Goal: Transaction & Acquisition: Purchase product/service

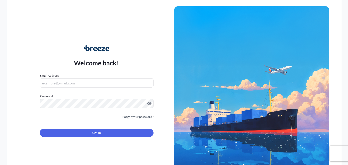
type input "[PERSON_NAME][EMAIL_ADDRESS][PERSON_NAME][DOMAIN_NAME]"
click at [118, 130] on button "Sign In" at bounding box center [97, 133] width 114 height 8
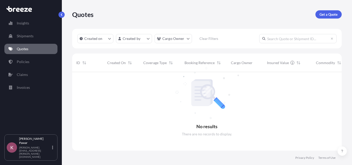
scroll to position [93, 265]
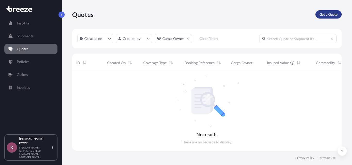
click at [327, 16] on p "Get a Quote" at bounding box center [328, 14] width 18 height 5
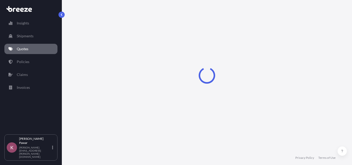
select select "Sea"
select select "1"
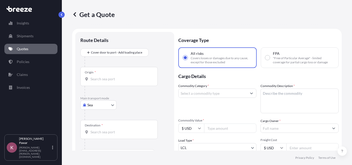
scroll to position [8, 0]
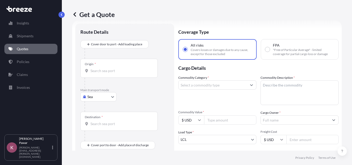
click at [129, 68] on div "Origin *" at bounding box center [118, 68] width 77 height 19
click at [129, 68] on input "Origin *" at bounding box center [120, 70] width 61 height 5
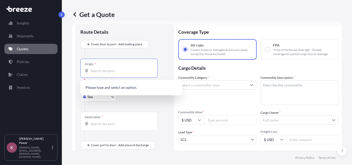
paste input "NHAVA SHEVA"
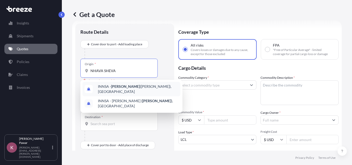
click at [138, 91] on div "INNSA - [GEOGRAPHIC_DATA] ([PERSON_NAME]), [GEOGRAPHIC_DATA]" at bounding box center [131, 89] width 98 height 14
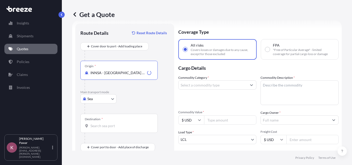
type input "INNSA - [GEOGRAPHIC_DATA] ([PERSON_NAME]), [GEOGRAPHIC_DATA]"
click at [123, 130] on div "Destination *" at bounding box center [118, 123] width 77 height 19
click at [123, 128] on input "Destination *" at bounding box center [120, 125] width 61 height 5
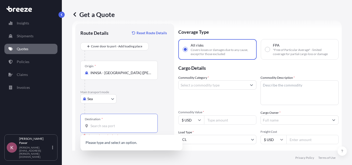
paste input "[GEOGRAPHIC_DATA],"
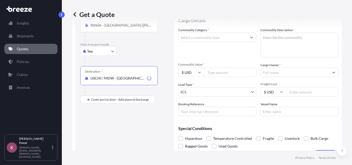
scroll to position [60, 0]
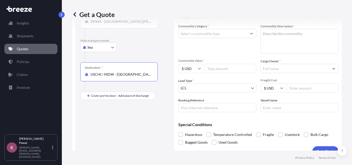
click at [133, 74] on input "USCHI / MDW - [GEOGRAPHIC_DATA], [GEOGRAPHIC_DATA]" at bounding box center [120, 74] width 61 height 5
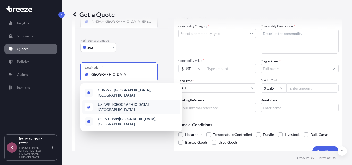
click at [134, 107] on div "USEWR - [GEOGRAPHIC_DATA] , [GEOGRAPHIC_DATA]" at bounding box center [131, 107] width 98 height 14
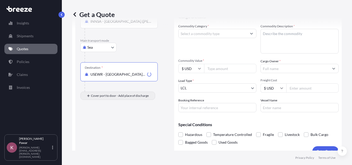
type input "USEWR - [GEOGRAPHIC_DATA], [GEOGRAPHIC_DATA]"
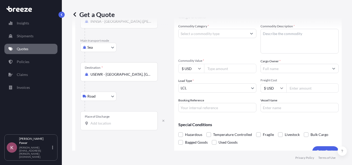
click at [111, 98] on body "Insights Shipments Quotes Policies Claims Invoices K [PERSON_NAME] [PERSON_NAME…" at bounding box center [176, 82] width 352 height 165
click at [100, 120] on div "Rail" at bounding box center [98, 118] width 32 height 9
select select "Rail"
click at [117, 122] on input "Place of Discharge" at bounding box center [120, 123] width 61 height 5
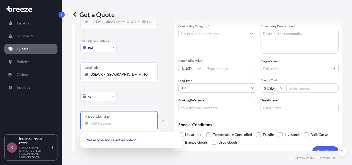
paste input "[GEOGRAPHIC_DATA]"
type input "[GEOGRAPHIC_DATA]"
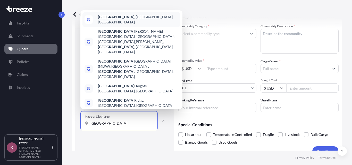
click at [110, 19] on b "[GEOGRAPHIC_DATA]" at bounding box center [116, 17] width 36 height 4
select select "Road"
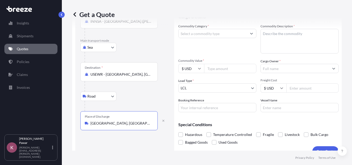
type input "[GEOGRAPHIC_DATA], [GEOGRAPHIC_DATA], [GEOGRAPHIC_DATA]"
click at [315, 88] on input "Freight Cost" at bounding box center [312, 87] width 52 height 9
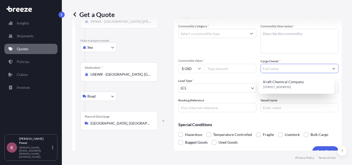
click at [271, 68] on input "Cargo Owner *" at bounding box center [294, 68] width 68 height 9
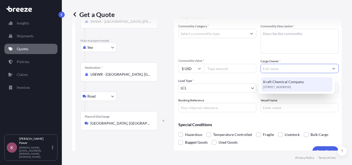
click at [301, 84] on span "Kraft Chemical Company" at bounding box center [283, 81] width 41 height 5
type input "Kraft Chemical Company"
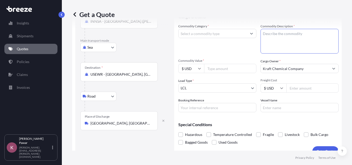
click at [280, 41] on textarea "Commodity Description *" at bounding box center [299, 41] width 78 height 25
paste textarea "PEG 100 STEARATE PMS"
paste textarea "EG 400 USP/NF"
paste textarea "PEG 40 HYDROGENATED CASTROL OIL"
type textarea "PEG 100 STEARATE PMS, EG 400 USP/NF, PEG 40 HYDROGENATED CASTROL OIL"
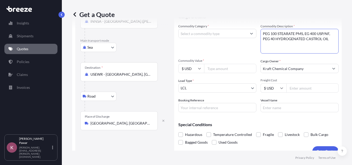
click at [222, 29] on input "Commodity Category *" at bounding box center [212, 33] width 68 height 9
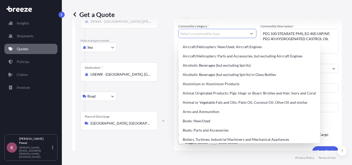
click at [226, 36] on input "Commodity Category *" at bounding box center [212, 33] width 68 height 9
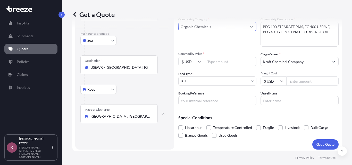
scroll to position [69, 0]
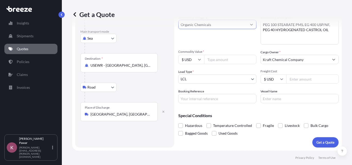
type input "Organic Chemicals"
click at [213, 58] on input "Commodity Value *" at bounding box center [230, 59] width 52 height 9
paste input "40838"
type input "40838"
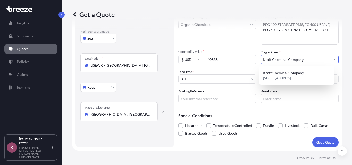
scroll to position [43, 0]
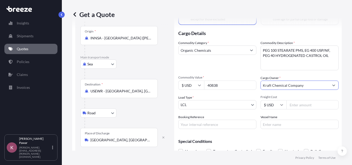
click at [227, 64] on div "Commodity Category * Organic Chemicals" at bounding box center [217, 55] width 78 height 30
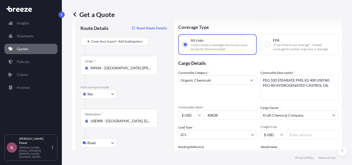
scroll to position [26, 0]
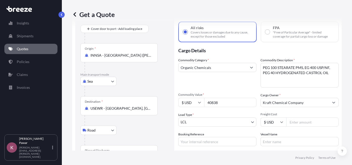
click at [298, 121] on input "Freight Cost" at bounding box center [312, 121] width 52 height 9
paste input "3616"
type input "3616"
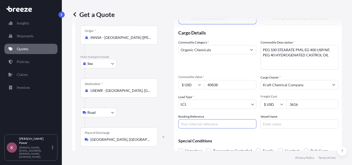
scroll to position [51, 0]
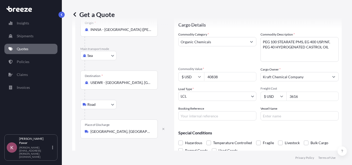
click at [210, 120] on div "Coverage Type All risks Covers losses or damages due to any cause, except for t…" at bounding box center [258, 72] width 160 height 184
drag, startPoint x: 210, startPoint y: 117, endPoint x: 212, endPoint y: 118, distance: 3.0
click at [210, 117] on input "Booking Reference" at bounding box center [217, 115] width 78 height 9
paste input "257152855"
type input "257152855"
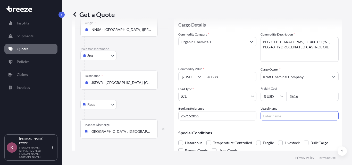
scroll to position [69, 0]
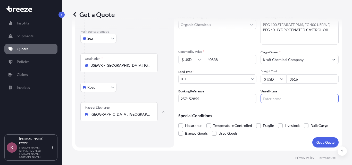
click at [281, 99] on input "Vessel Name" at bounding box center [299, 98] width 78 height 9
paste input "[PERSON_NAME]"
type input "[PERSON_NAME]"
click at [322, 143] on p "Get a Quote" at bounding box center [325, 142] width 18 height 5
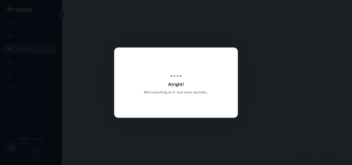
select select "Sea"
select select "Road"
select select "1"
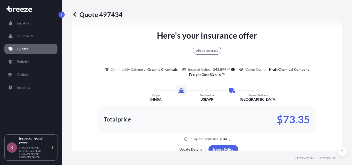
scroll to position [353, 0]
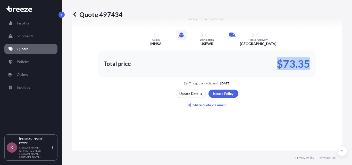
drag, startPoint x: 307, startPoint y: 64, endPoint x: 272, endPoint y: 64, distance: 34.5
click at [272, 64] on div "Total price $73.35" at bounding box center [207, 64] width 206 height 8
copy p "$73.35"
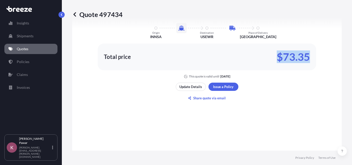
scroll to position [360, 0]
click at [188, 87] on p "Update Details" at bounding box center [190, 86] width 23 height 5
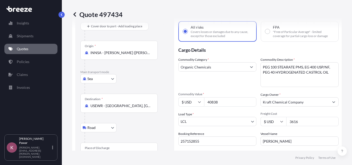
scroll to position [60, 0]
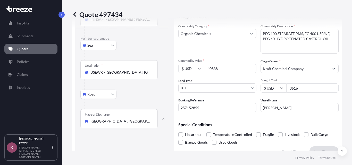
click at [208, 110] on input "257152855" at bounding box center [217, 107] width 78 height 9
drag, startPoint x: 213, startPoint y: 109, endPoint x: 157, endPoint y: 108, distance: 56.4
click at [157, 108] on form "Route Details Cover door to port - Add loading place Place of loading Road Road…" at bounding box center [206, 64] width 269 height 190
paste input "0971021"
type input "20971021"
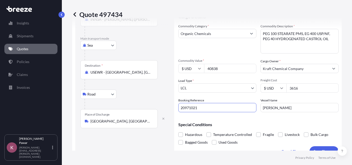
click at [201, 110] on input "20971021" at bounding box center [217, 107] width 78 height 9
drag, startPoint x: 209, startPoint y: 109, endPoint x: 178, endPoint y: 109, distance: 31.4
click at [178, 109] on input "20971021" at bounding box center [217, 107] width 78 height 9
click at [305, 109] on input "[PERSON_NAME]" at bounding box center [299, 107] width 78 height 9
drag, startPoint x: 301, startPoint y: 108, endPoint x: 242, endPoint y: 107, distance: 58.9
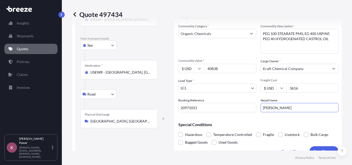
click at [242, 107] on div "Commodity Category * Organic Chemicals Commodity Description * PEG 100 STEARATE…" at bounding box center [258, 68] width 160 height 89
click at [119, 70] on input "USEWR - [GEOGRAPHIC_DATA], [GEOGRAPHIC_DATA]" at bounding box center [120, 72] width 61 height 5
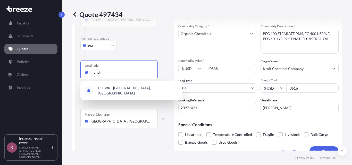
type input "mundra"
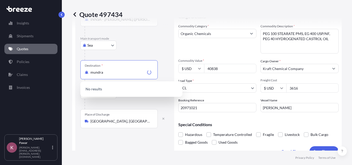
click at [115, 72] on input "mundra" at bounding box center [117, 72] width 55 height 5
drag, startPoint x: 126, startPoint y: 73, endPoint x: 64, endPoint y: 74, distance: 61.5
click at [64, 74] on div "Quote 497434 Route Details Cover door to port - Add loading place Place of load…" at bounding box center [207, 75] width 290 height 151
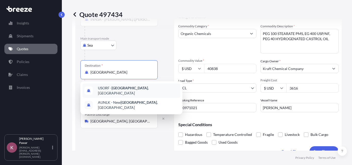
click at [130, 92] on span "USORF - [GEOGRAPHIC_DATA] , [GEOGRAPHIC_DATA]" at bounding box center [138, 90] width 80 height 10
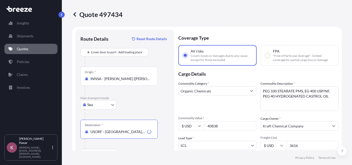
scroll to position [0, 0]
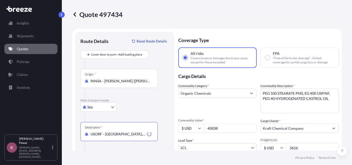
type input "USORF - [GEOGRAPHIC_DATA], [GEOGRAPHIC_DATA]"
click at [132, 82] on input "INNSA - [PERSON_NAME] ([PERSON_NAME]), [GEOGRAPHIC_DATA]" at bounding box center [120, 81] width 61 height 5
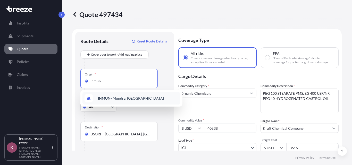
click at [129, 98] on span "INMUN - [GEOGRAPHIC_DATA], [GEOGRAPHIC_DATA]" at bounding box center [131, 98] width 66 height 5
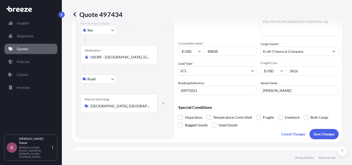
scroll to position [77, 0]
type input "INMUN - [GEOGRAPHIC_DATA], [GEOGRAPHIC_DATA]"
click at [103, 81] on body "0 options available. 1 option available. Insights Shipments Quotes Policies Cla…" at bounding box center [176, 82] width 352 height 165
click at [98, 100] on div "Rail" at bounding box center [98, 101] width 32 height 9
select select "Rail"
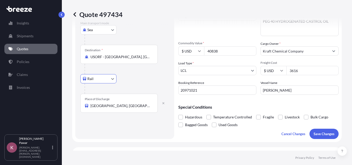
click at [122, 108] on div "Place of Discharge [GEOGRAPHIC_DATA], [GEOGRAPHIC_DATA], [GEOGRAPHIC_DATA]" at bounding box center [118, 103] width 77 height 19
click at [122, 108] on input "[GEOGRAPHIC_DATA], [GEOGRAPHIC_DATA], [GEOGRAPHIC_DATA]" at bounding box center [120, 105] width 61 height 5
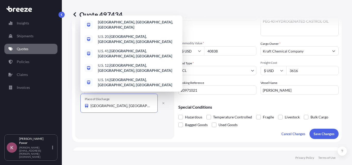
click at [126, 109] on div "Place of Discharge [GEOGRAPHIC_DATA], [GEOGRAPHIC_DATA], [GEOGRAPHIC_DATA]" at bounding box center [118, 103] width 77 height 19
click at [126, 108] on input "[GEOGRAPHIC_DATA], [GEOGRAPHIC_DATA], [GEOGRAPHIC_DATA]" at bounding box center [120, 105] width 61 height 5
click at [138, 123] on div "Route Details Reset Route Details Cover door to port - Add loading place Place …" at bounding box center [124, 47] width 89 height 174
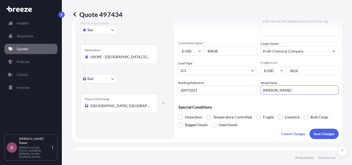
click at [304, 91] on input "[PERSON_NAME]" at bounding box center [299, 89] width 78 height 9
paste input "NILEDUTCH LION"
type input "NILEDUTCH LION"
click at [303, 73] on input "3616" at bounding box center [312, 70] width 52 height 9
drag, startPoint x: 308, startPoint y: 71, endPoint x: 279, endPoint y: 70, distance: 29.4
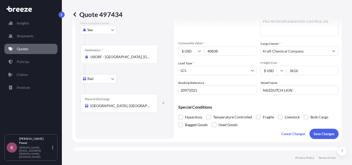
click at [279, 70] on div "$ USD 3616" at bounding box center [299, 70] width 78 height 9
paste input "737"
type input "3735"
click at [311, 91] on input "NILEDUTCH LION" at bounding box center [299, 89] width 78 height 9
click at [310, 75] on div "Commodity Category * Organic Chemicals Commodity Description * PEG 100 STEARATE…" at bounding box center [258, 50] width 160 height 89
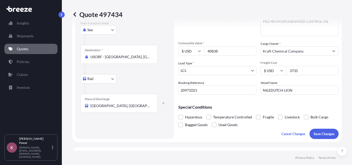
click at [310, 71] on input "3735" at bounding box center [312, 70] width 52 height 9
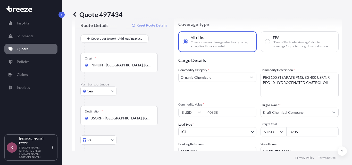
scroll to position [0, 0]
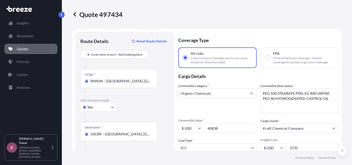
click at [285, 105] on textarea "PEG 100 STEARATE PMS, EG 400 USP/NF, PEG 40 HYDROGENATED CASTROL OIL" at bounding box center [299, 101] width 78 height 25
paste textarea "SPECIALITY CHEMICALS/SURFACTANTS"
type textarea "SPECIALITY CHEMICALS/SURFACTANTS"
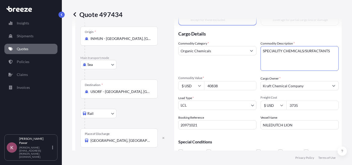
scroll to position [51, 0]
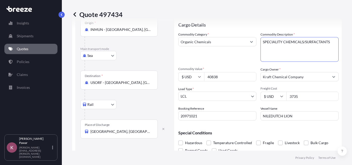
click at [299, 101] on div "Commodity Category * Organic Chemicals Commodity Description * PEG 100 STEARATE…" at bounding box center [258, 76] width 160 height 89
click at [307, 97] on input "3735" at bounding box center [312, 96] width 52 height 9
drag, startPoint x: 315, startPoint y: 96, endPoint x: 289, endPoint y: 97, distance: 26.3
click at [291, 97] on input "3735" at bounding box center [312, 96] width 52 height 9
click at [293, 100] on input "3735" at bounding box center [312, 96] width 52 height 9
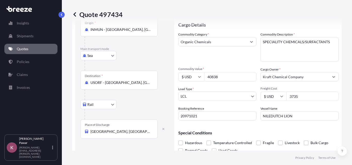
drag, startPoint x: 233, startPoint y: 80, endPoint x: 199, endPoint y: 79, distance: 34.0
click at [200, 79] on div "$ USD 40838" at bounding box center [217, 76] width 78 height 9
paste input "2900"
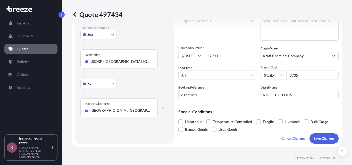
scroll to position [77, 0]
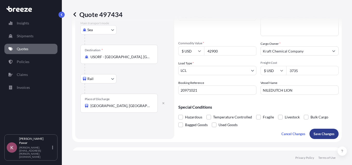
type input "42900"
click at [313, 131] on p "Save Changes" at bounding box center [323, 133] width 21 height 5
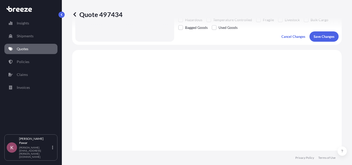
scroll to position [199, 0]
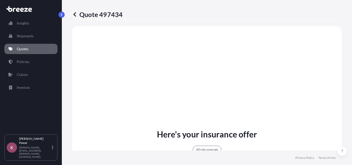
select select "Sea"
select select "Rail"
select select "1"
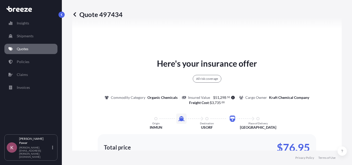
scroll to position [327, 0]
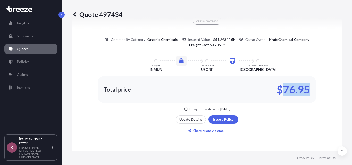
copy p "76.95"
drag, startPoint x: 309, startPoint y: 91, endPoint x: 282, endPoint y: 91, distance: 26.5
click at [282, 91] on div "Total price $76.95" at bounding box center [207, 89] width 218 height 27
click at [284, 125] on div "Here's your insurance offer All risk coverage Commodity Category Organic Chemic…" at bounding box center [206, 67] width 255 height 326
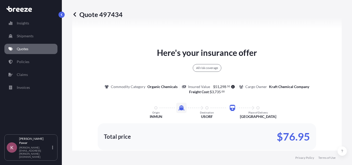
scroll to position [276, 0]
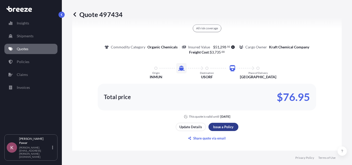
click at [229, 112] on div "Here's your insurance offer All risk coverage Commodity Category Organic Chemic…" at bounding box center [206, 75] width 255 height 326
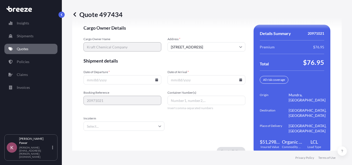
scroll to position [767, 0]
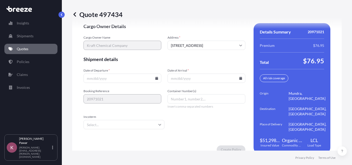
click at [195, 76] on input "Date of Arrival *" at bounding box center [206, 78] width 78 height 9
click at [156, 77] on icon at bounding box center [156, 78] width 3 height 3
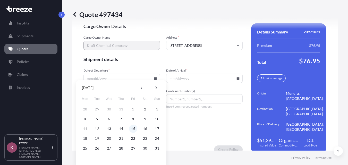
click at [136, 127] on button "15" at bounding box center [133, 129] width 8 height 8
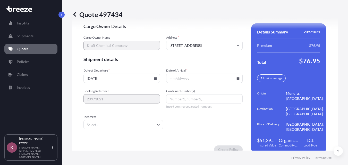
type input "[DATE]"
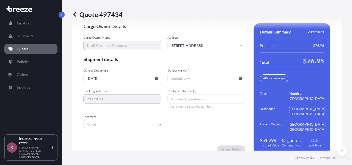
drag, startPoint x: 196, startPoint y: 72, endPoint x: 202, endPoint y: 72, distance: 5.7
click at [196, 74] on input "Date of Arrival *" at bounding box center [206, 78] width 78 height 9
drag, startPoint x: 239, startPoint y: 74, endPoint x: 241, endPoint y: 75, distance: 2.9
click at [239, 77] on icon at bounding box center [240, 78] width 3 height 3
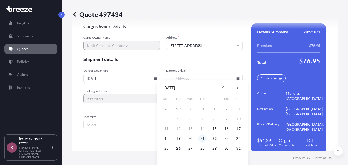
click at [203, 138] on button "21" at bounding box center [202, 138] width 8 height 8
type input "[DATE]"
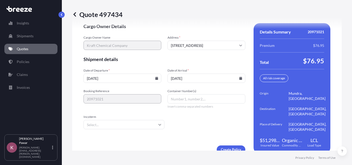
click at [123, 121] on input "Incoterm" at bounding box center [123, 124] width 81 height 9
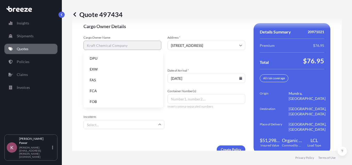
scroll to position [65, 0]
click at [108, 103] on li "FOB" at bounding box center [122, 101] width 75 height 10
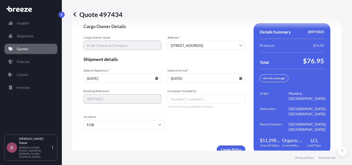
click at [188, 98] on input "Container Number(s)" at bounding box center [206, 98] width 78 height 9
paste input "HLXU 8512915"
click at [181, 94] on input "HLXU 8512915" at bounding box center [206, 98] width 78 height 9
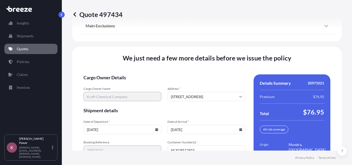
scroll to position [716, 0]
type input "HLXU8512915"
click at [236, 125] on div "[DATE]" at bounding box center [206, 129] width 78 height 9
click at [238, 126] on input "[DATE]" at bounding box center [206, 129] width 78 height 9
click at [239, 128] on icon at bounding box center [240, 129] width 3 height 3
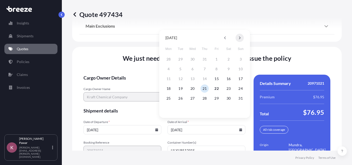
click at [240, 38] on icon at bounding box center [240, 38] width 2 height 3
click at [237, 79] on button "21" at bounding box center [240, 79] width 8 height 8
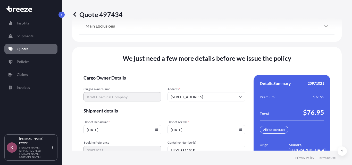
type input "[DATE]"
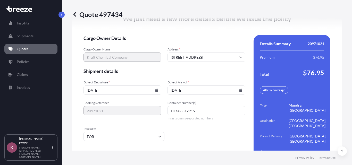
scroll to position [767, 0]
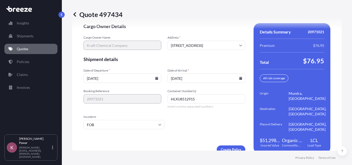
click at [143, 145] on div "Create Policy" at bounding box center [164, 149] width 162 height 8
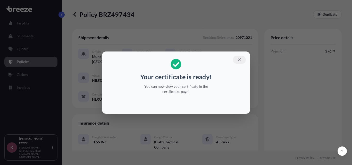
click at [238, 59] on icon "button" at bounding box center [239, 59] width 5 height 5
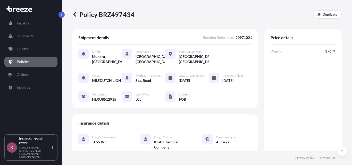
click at [242, 37] on span "20971021" at bounding box center [243, 37] width 16 height 5
copy span "20971021"
click at [115, 11] on p "Policy BRZ497434" at bounding box center [103, 14] width 62 height 8
drag, startPoint x: 139, startPoint y: 11, endPoint x: 134, endPoint y: 13, distance: 6.0
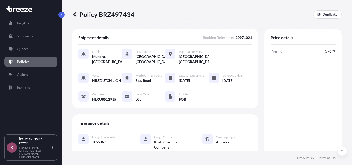
click at [134, 13] on div "Policy BRZ497434 Duplicate" at bounding box center [206, 14] width 269 height 8
click at [140, 16] on div "Policy BRZ497434 Duplicate" at bounding box center [206, 14] width 269 height 8
drag, startPoint x: 142, startPoint y: 16, endPoint x: 133, endPoint y: 16, distance: 9.3
click at [133, 16] on div "Policy BRZ497434 Duplicate" at bounding box center [206, 14] width 269 height 8
copy p "Policy BRZ497434"
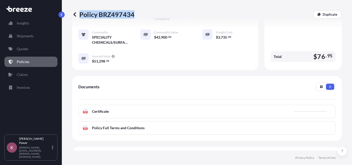
scroll to position [179, 0]
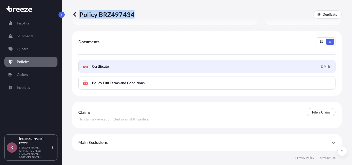
click at [278, 69] on link "PDF Certificate [DATE]" at bounding box center [206, 66] width 257 height 13
